Goal: Information Seeking & Learning: Learn about a topic

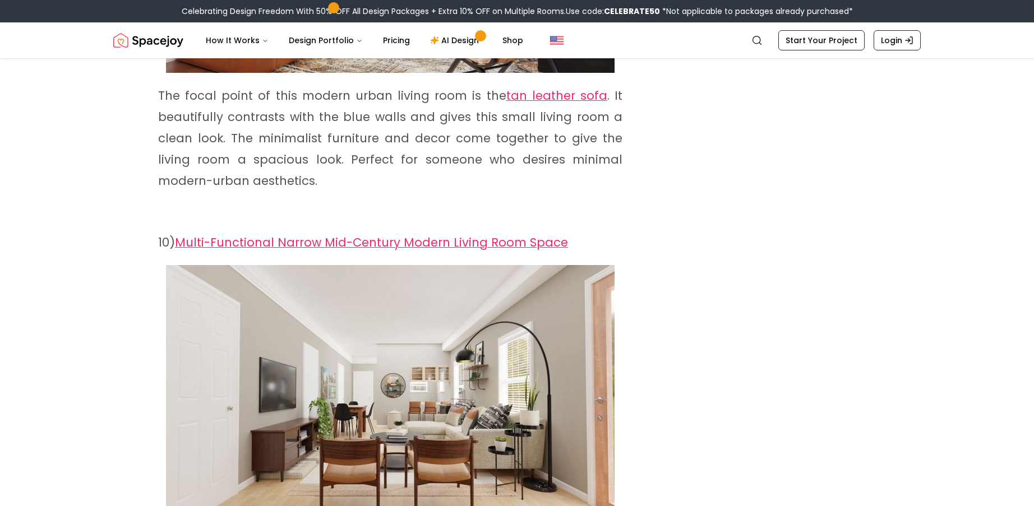
scroll to position [4339, 0]
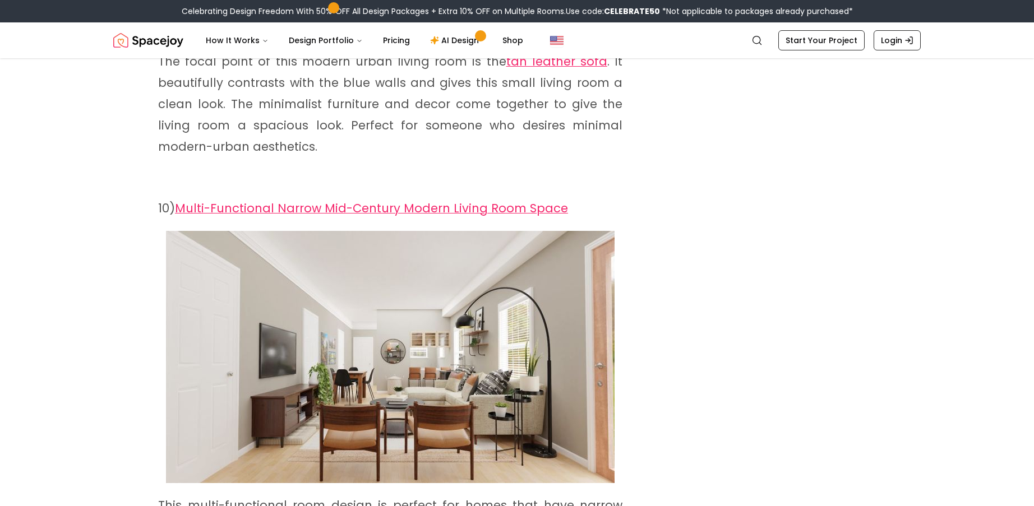
click at [479, 286] on img at bounding box center [390, 357] width 448 height 252
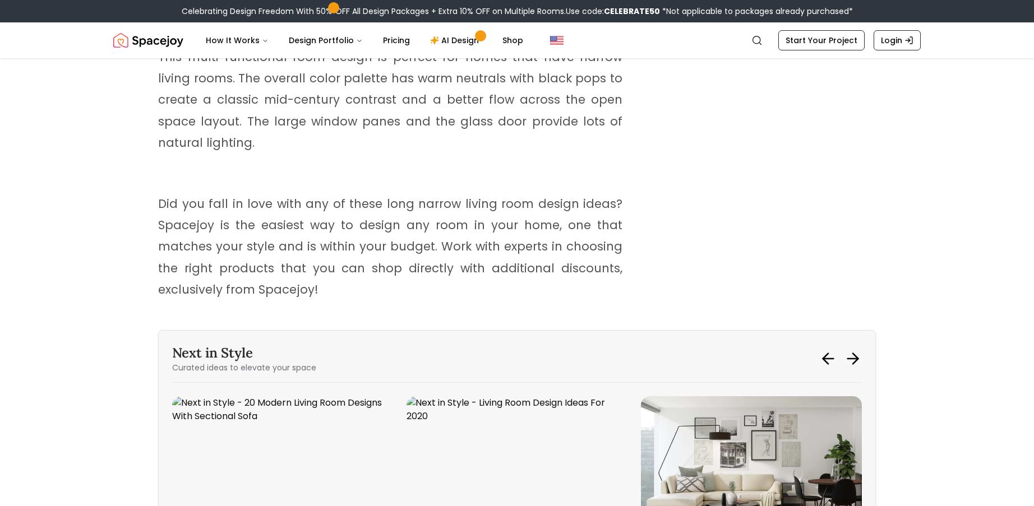
scroll to position [4843, 0]
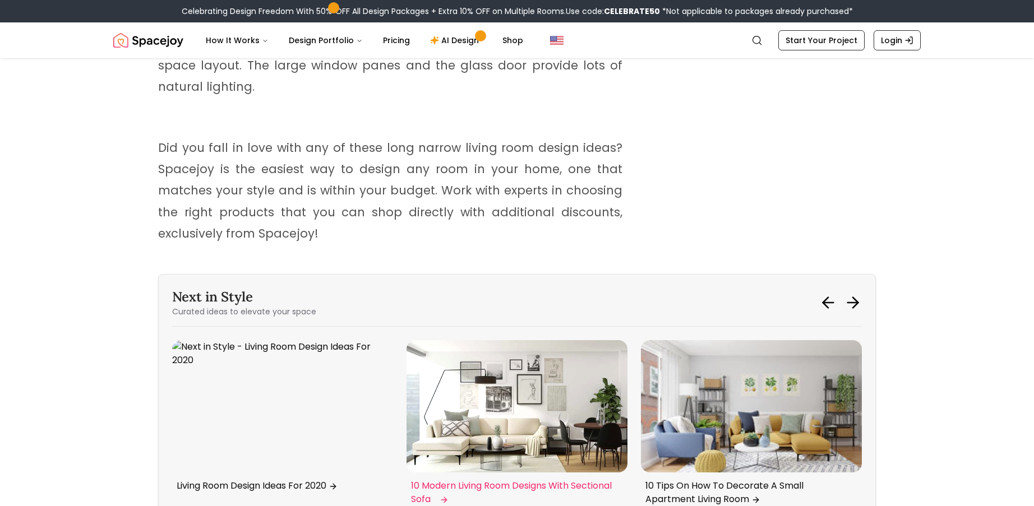
click at [515, 479] on p "10 Modern Living Room Designs With Sectional Sofa" at bounding box center [514, 492] width 207 height 27
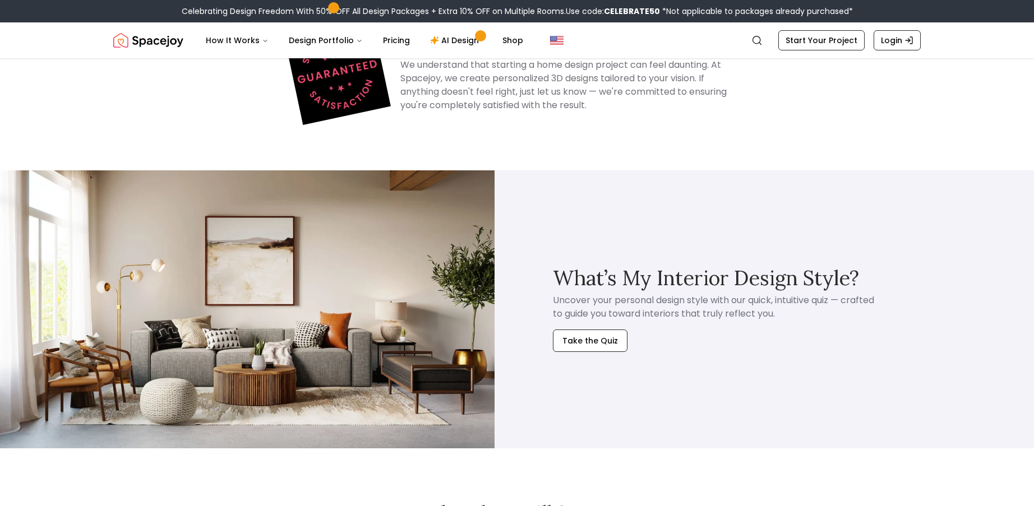
scroll to position [6189, 0]
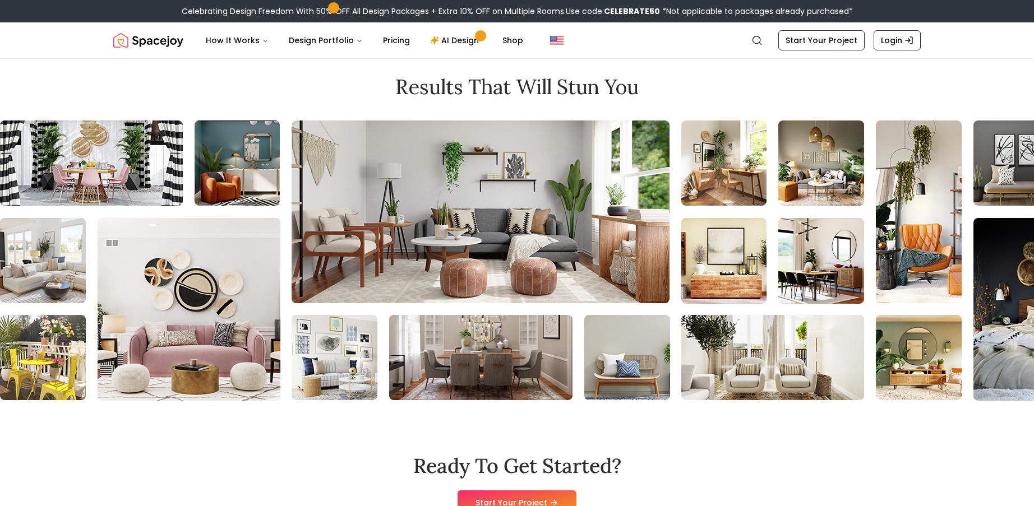
scroll to position [2803, 0]
